Goal: Register for event/course

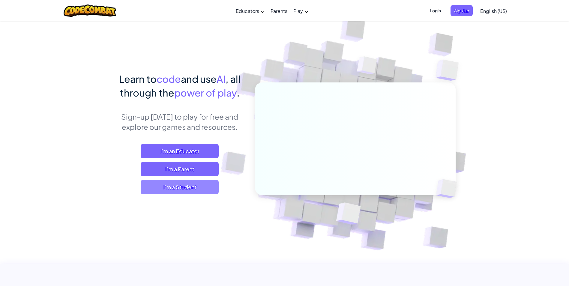
click at [198, 186] on span "I'm a Student" at bounding box center [180, 187] width 78 height 14
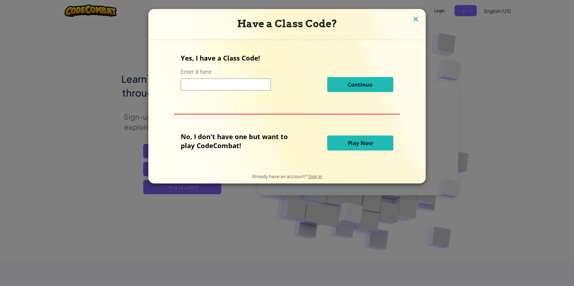
click at [415, 20] on img at bounding box center [416, 19] width 8 height 9
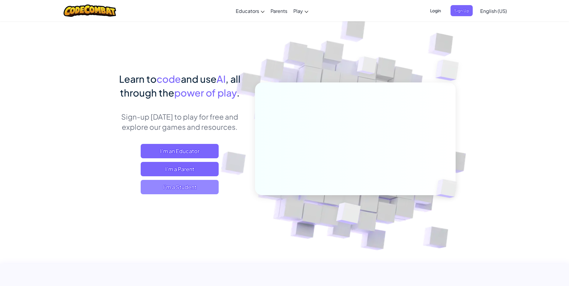
click at [177, 186] on span "I'm a Student" at bounding box center [180, 187] width 78 height 14
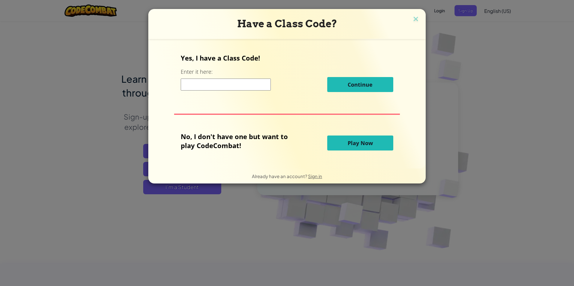
click at [237, 86] on input at bounding box center [226, 85] width 90 height 12
click at [355, 140] on span "Play Now" at bounding box center [359, 143] width 25 height 7
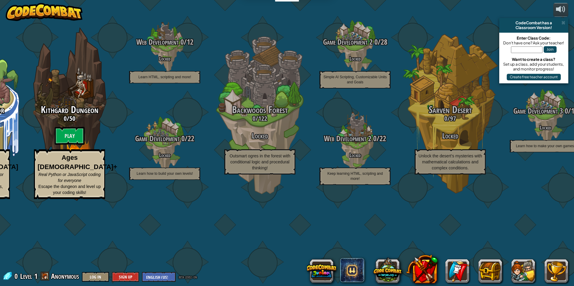
click at [480, 35] on div "CodeCombat Junior 0 / 172 Play Ages [DEMOGRAPHIC_DATA] Blocks or simple text co…" at bounding box center [287, 143] width 574 height 286
